Goal: Task Accomplishment & Management: Use online tool/utility

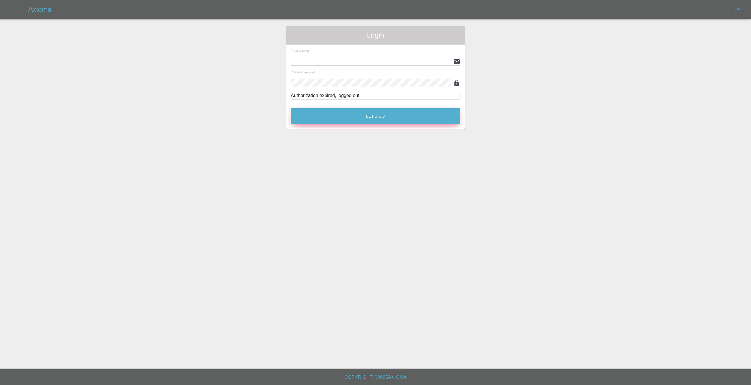
type input "[EMAIL_ADDRESS][DOMAIN_NAME]"
click at [321, 116] on button "Let's Go" at bounding box center [375, 116] width 169 height 16
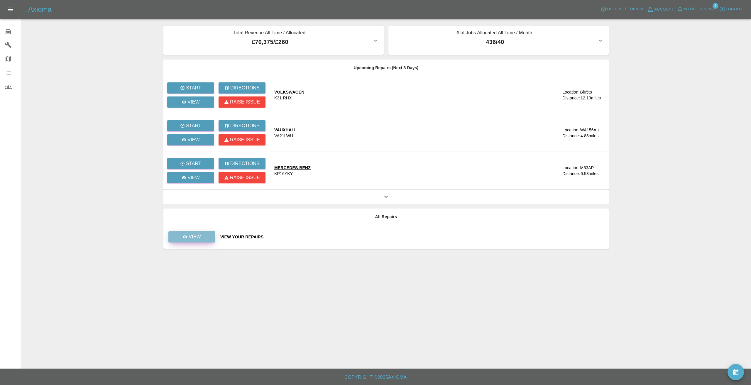
click at [205, 238] on link "View" at bounding box center [191, 236] width 47 height 11
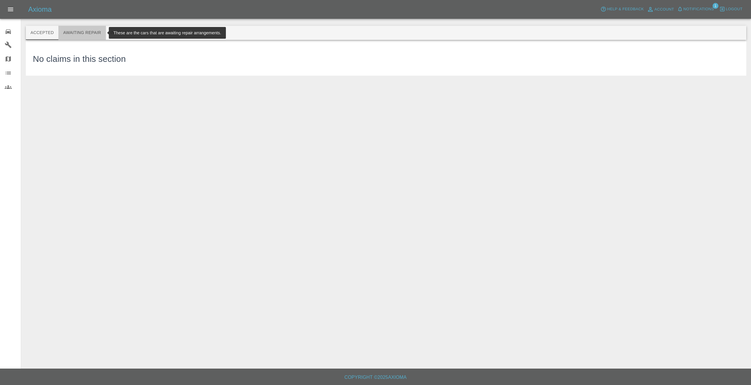
click at [83, 32] on button "Awaiting Repair" at bounding box center [81, 33] width 47 height 14
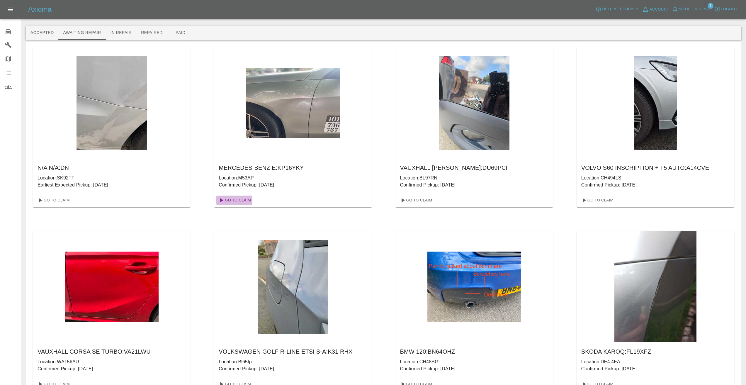
click at [241, 201] on link "Go To Claim" at bounding box center [234, 200] width 36 height 9
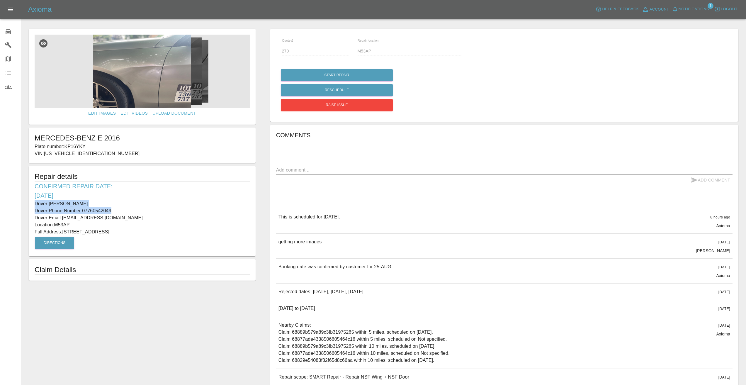
drag, startPoint x: 115, startPoint y: 210, endPoint x: 29, endPoint y: 206, distance: 86.3
click at [29, 206] on div "Repair details Confirmed Repair Date: [DATE] Driver: [PERSON_NAME] Driver Phone…" at bounding box center [142, 211] width 227 height 90
copy div "Driver: [PERSON_NAME] Driver Phone Number: [PHONE_NUMBER]"
drag, startPoint x: 69, startPoint y: 223, endPoint x: 57, endPoint y: 222, distance: 12.9
click at [57, 222] on p "Location: M53AP" at bounding box center [142, 224] width 215 height 7
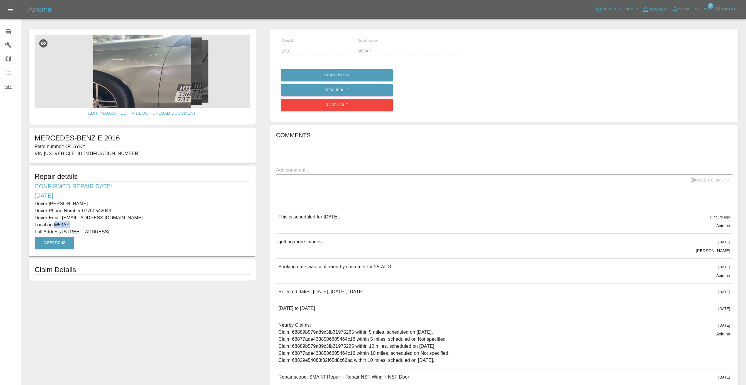
copy p "M53AP"
drag, startPoint x: 138, startPoint y: 231, endPoint x: 62, endPoint y: 232, distance: 75.7
click at [62, 232] on p "Full Address: [STREET_ADDRESS]" at bounding box center [142, 231] width 215 height 7
copy p "[STREET_ADDRESS]"
click at [104, 244] on div "Repair details Confirmed Repair Date: [DATE] Driver: [PERSON_NAME] Driver Phone…" at bounding box center [142, 211] width 227 height 90
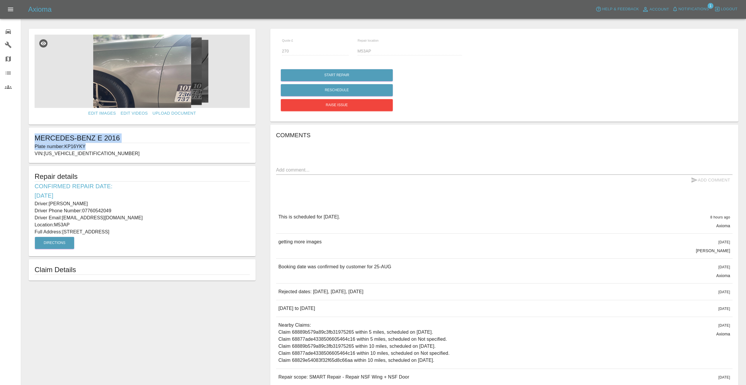
drag, startPoint x: 89, startPoint y: 146, endPoint x: 34, endPoint y: 139, distance: 55.9
click at [34, 139] on div "MERCEDES-BENZ E 2016 Plate number: KP16YKY VIN: [US_VEHICLE_IDENTIFICATION_NUMB…" at bounding box center [142, 145] width 227 height 35
copy div "MERCEDES-BENZ E 2016 Plate number: KP16YKY"
click at [414, 189] on div "Comments x Add Comment This is scheduled for [DATE]. 8 hours ago Axioma This is…" at bounding box center [504, 266] width 457 height 272
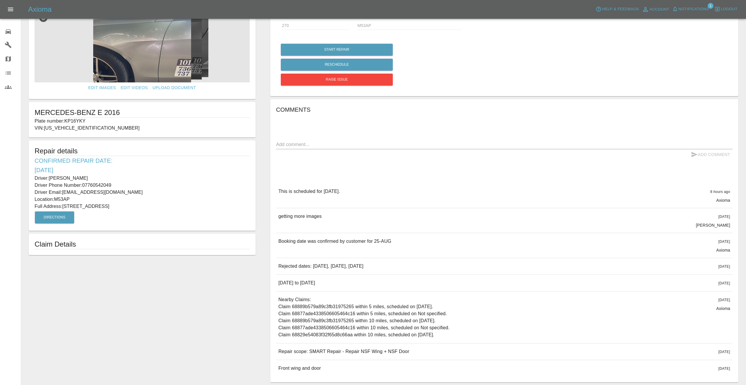
scroll to position [51, 0]
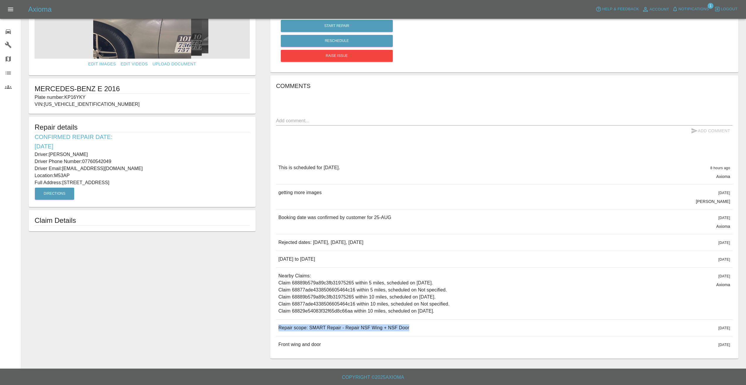
drag, startPoint x: 413, startPoint y: 327, endPoint x: 278, endPoint y: 323, distance: 134.9
click at [278, 323] on div "Repair scope: SMART Repair - Repair NSF Wing + NSF Door [DATE]" at bounding box center [504, 328] width 457 height 16
copy p "Repair scope: SMART Repair - Repair NSF Wing + NSF Door"
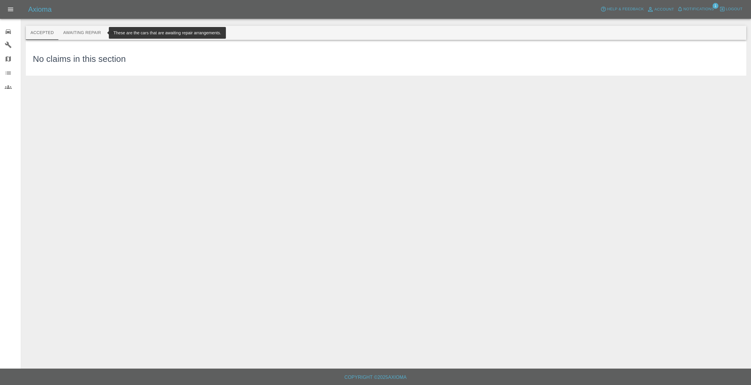
click at [70, 35] on button "Awaiting Repair" at bounding box center [81, 33] width 47 height 14
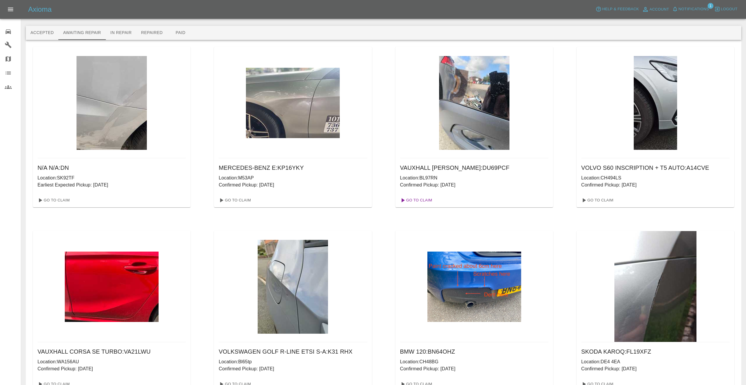
click at [419, 200] on link "Go To Claim" at bounding box center [416, 200] width 36 height 9
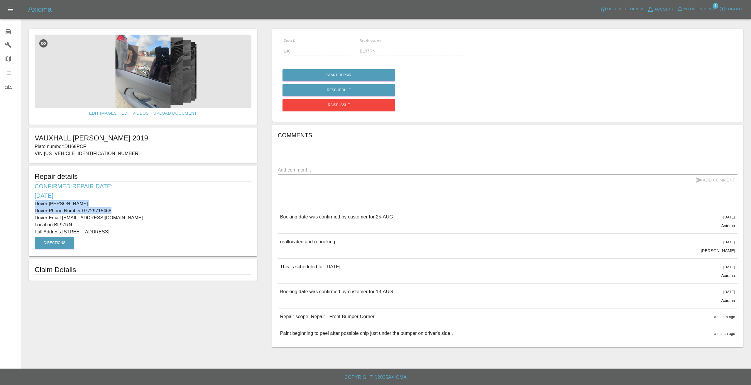
drag, startPoint x: 113, startPoint y: 209, endPoint x: 31, endPoint y: 205, distance: 82.5
click at [31, 205] on div "Repair details Confirmed Repair Date: [DATE] Driver: [PERSON_NAME] Driver Phone…" at bounding box center [143, 211] width 228 height 90
copy div "Driver: [PERSON_NAME] Driver Phone Number: [PHONE_NUMBER]"
drag, startPoint x: 74, startPoint y: 224, endPoint x: 56, endPoint y: 224, distance: 17.3
click at [56, 224] on p "Location: BL97RN" at bounding box center [143, 224] width 217 height 7
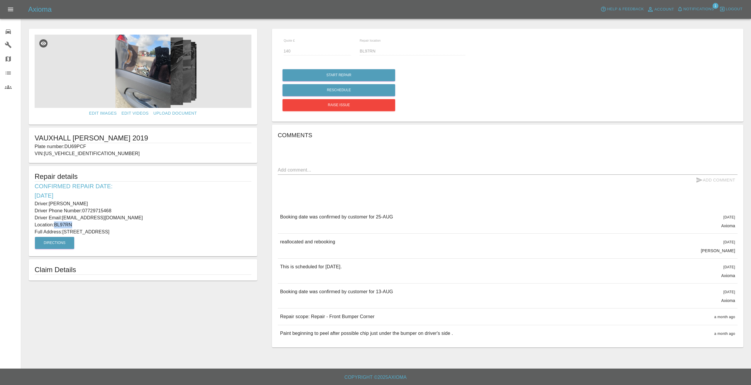
copy p "BL97RN"
drag, startPoint x: 125, startPoint y: 233, endPoint x: 65, endPoint y: 231, distance: 60.5
click at [65, 231] on p "Full Address: [STREET_ADDRESS]" at bounding box center [143, 231] width 217 height 7
copy p "[STREET_ADDRESS]"
drag, startPoint x: 89, startPoint y: 147, endPoint x: 34, endPoint y: 141, distance: 55.4
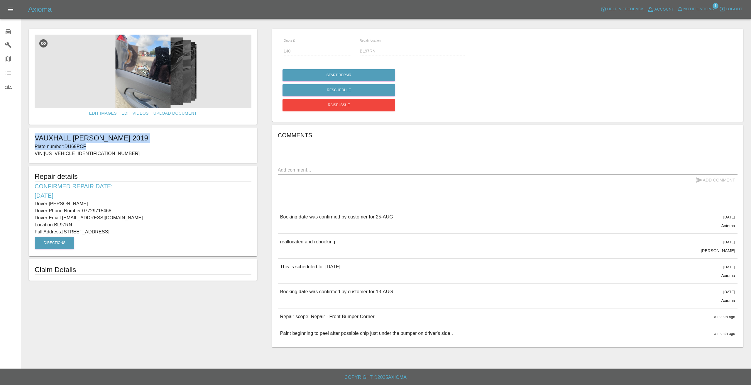
click at [34, 141] on div "VAUXHALL [PERSON_NAME] 2019 Plate number: DU69PCF VIN: [US_VEHICLE_IDENTIFICATI…" at bounding box center [143, 145] width 228 height 35
copy div "VAUXHALL [PERSON_NAME] 2019 Plate number: DU69PCF"
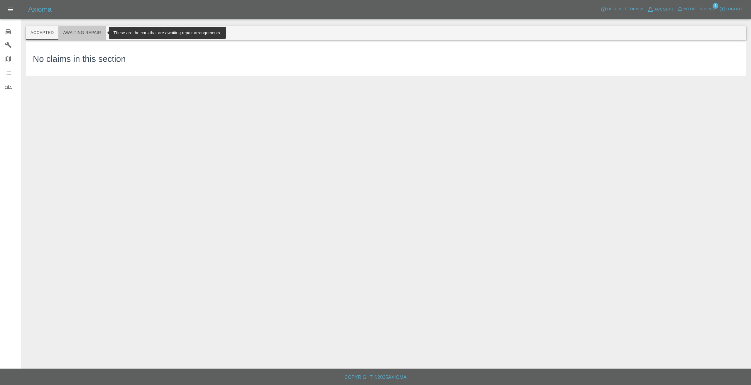
click at [80, 30] on button "Awaiting Repair" at bounding box center [81, 33] width 47 height 14
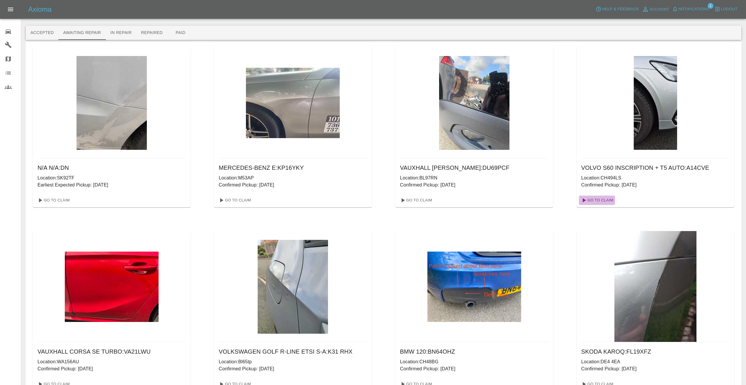
click at [598, 198] on link "Go To Claim" at bounding box center [597, 200] width 36 height 9
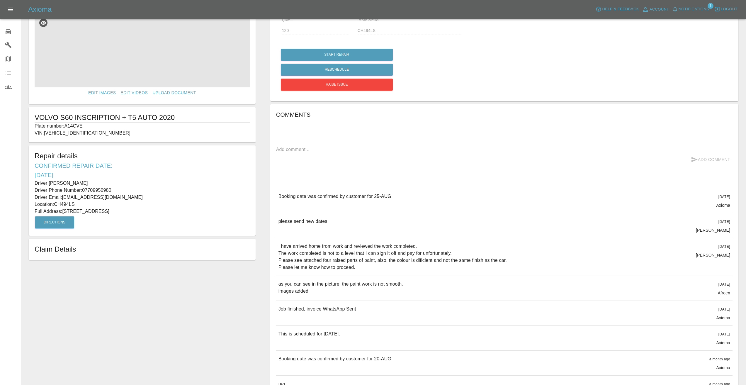
scroll to position [29, 0]
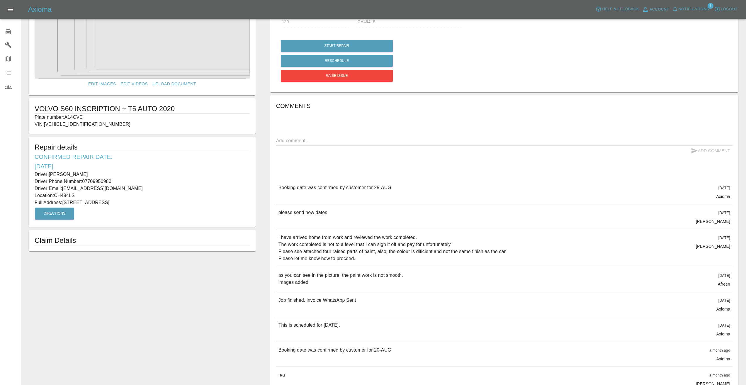
click at [358, 258] on p "I have arrived home from work and reviewed the work completed. The work complet…" at bounding box center [394, 248] width 230 height 28
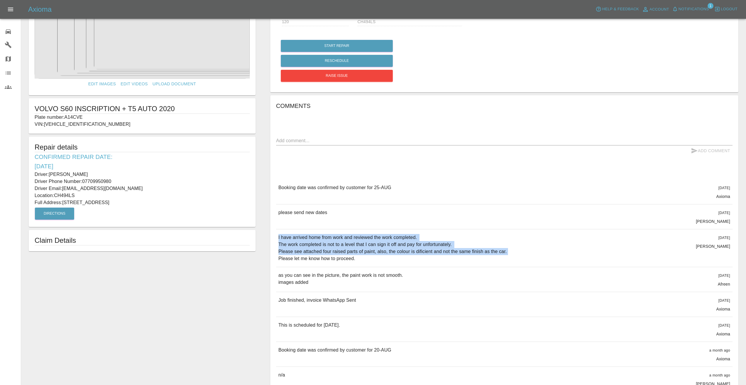
drag, startPoint x: 509, startPoint y: 251, endPoint x: 276, endPoint y: 240, distance: 233.1
click at [276, 240] on div "I have arrived home from work and reviewed the work completed. The work complet…" at bounding box center [504, 248] width 457 height 38
copy p "I have arrived home from work and reviewed the work completed. The work complet…"
click at [692, 5] on button "Notifications" at bounding box center [691, 9] width 40 height 9
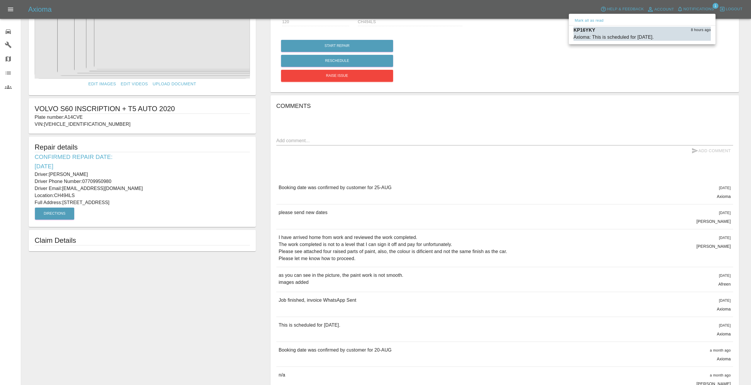
click at [515, 32] on div at bounding box center [375, 192] width 751 height 385
